Goal: Find specific page/section: Find specific page/section

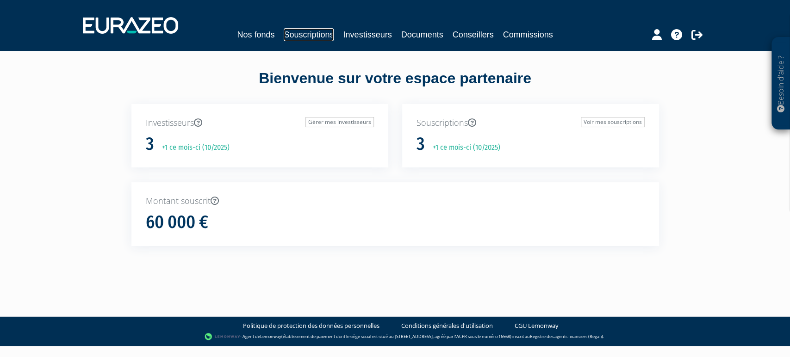
click at [284, 35] on link "Souscriptions" at bounding box center [309, 34] width 50 height 13
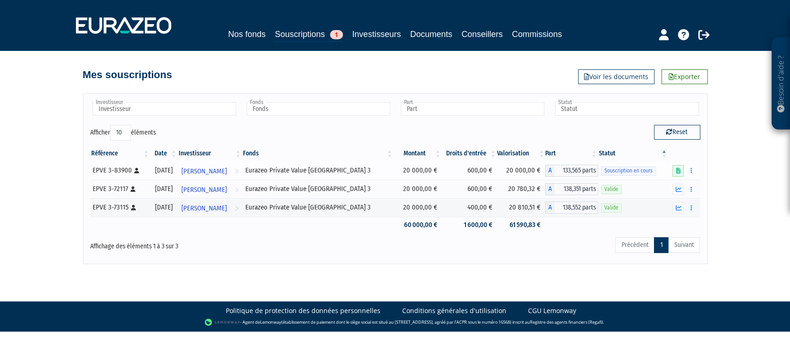
click at [125, 172] on div "EPVE 3-83900 [Français] Personne physique" at bounding box center [120, 171] width 55 height 10
copy div "83900"
